Goal: Information Seeking & Learning: Learn about a topic

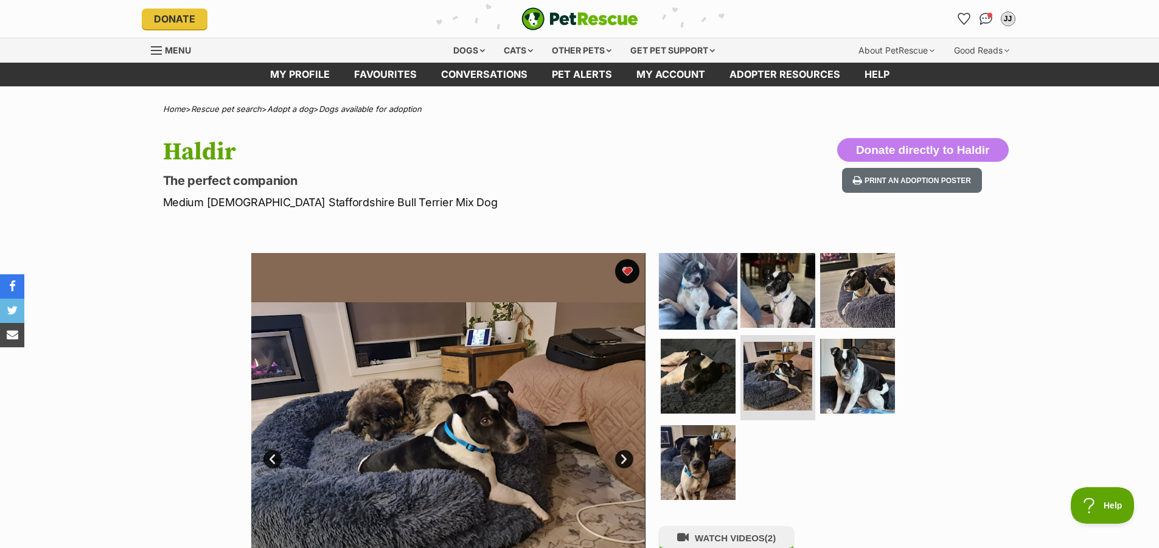
click at [685, 312] on img at bounding box center [698, 290] width 78 height 78
